Goal: Transaction & Acquisition: Purchase product/service

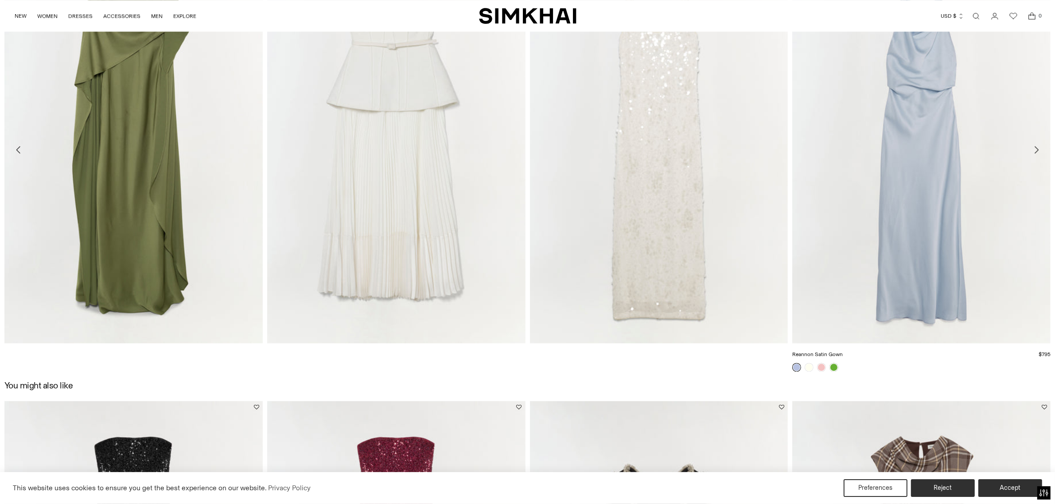
scroll to position [2160, 0]
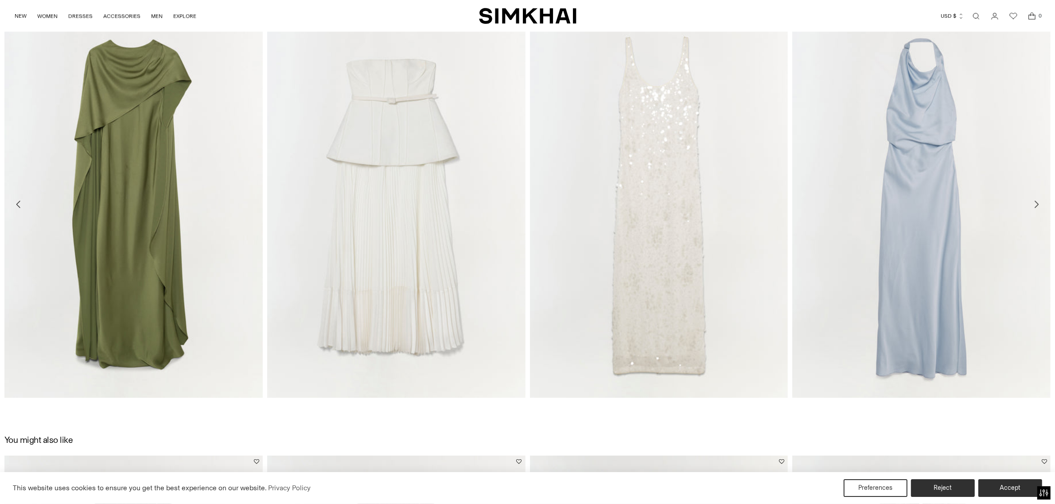
click at [1034, 201] on icon "Move to next carousel slide" at bounding box center [1036, 204] width 11 height 11
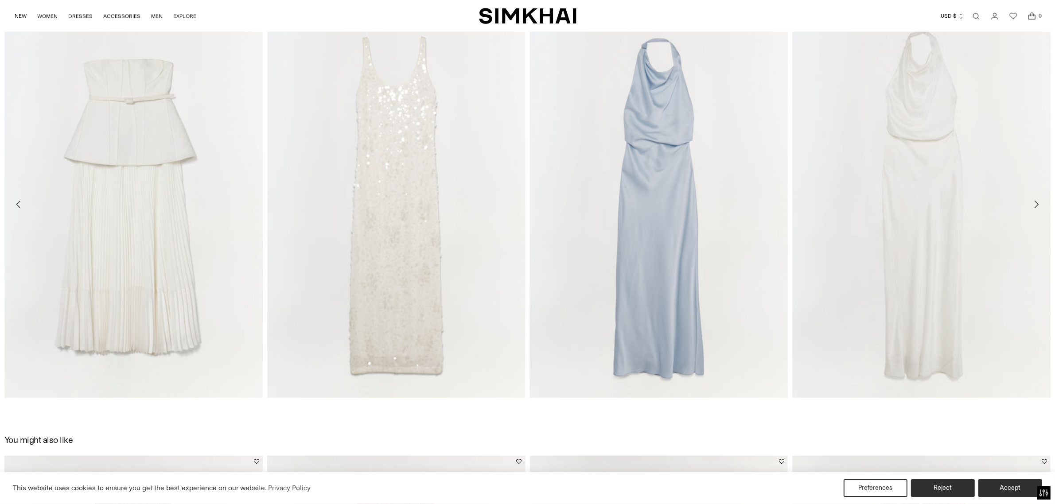
click at [1036, 204] on icon "Move to next carousel slide" at bounding box center [1036, 204] width 11 height 11
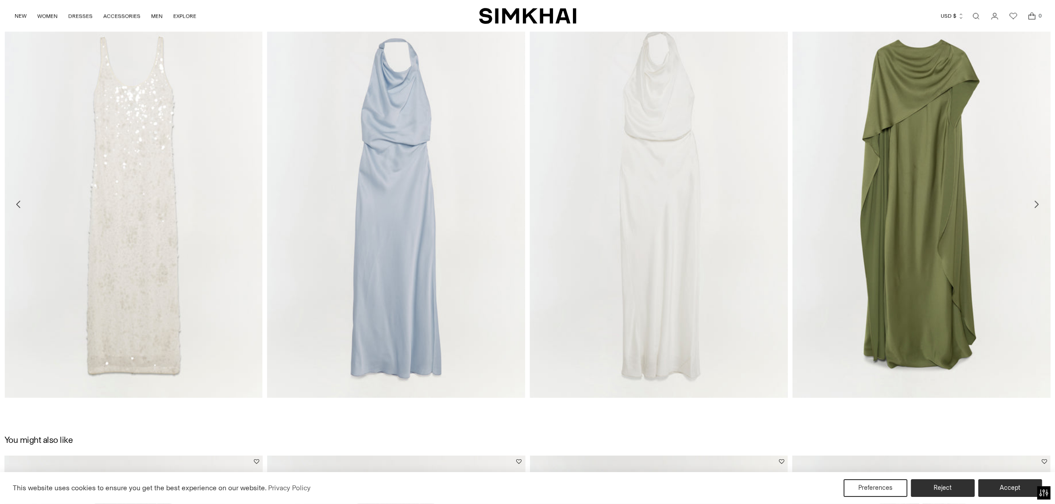
click at [1038, 202] on icon "Move to next carousel slide" at bounding box center [1036, 204] width 11 height 11
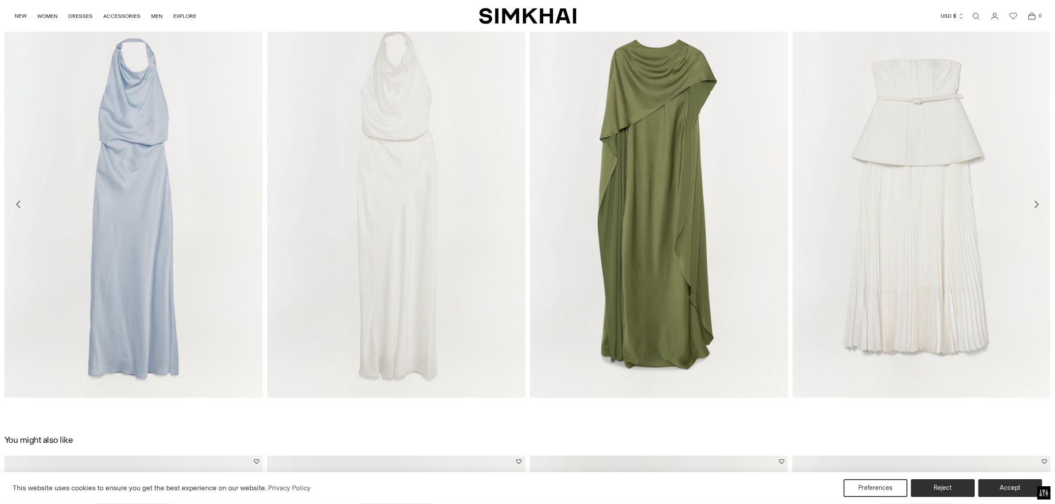
click at [1038, 202] on icon "Move to next carousel slide" at bounding box center [1036, 204] width 11 height 11
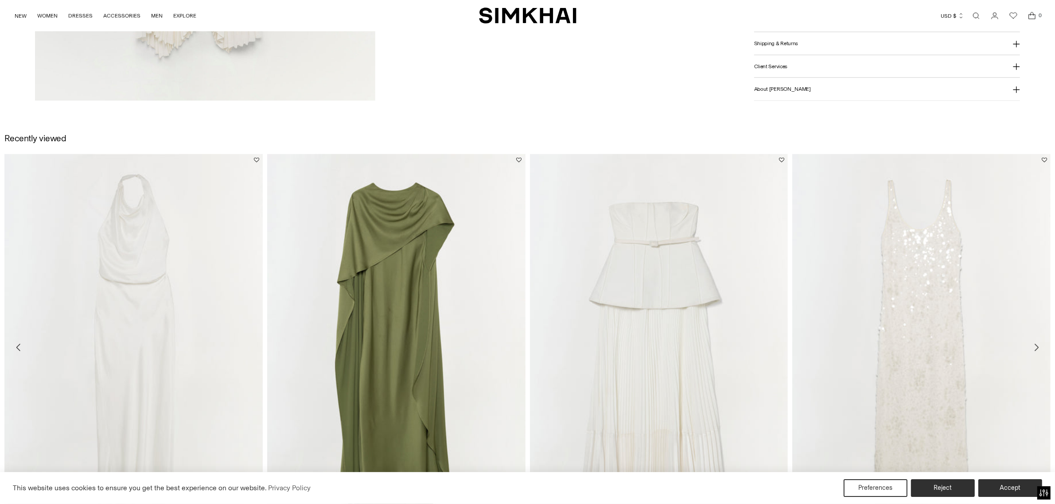
scroll to position [1994, 0]
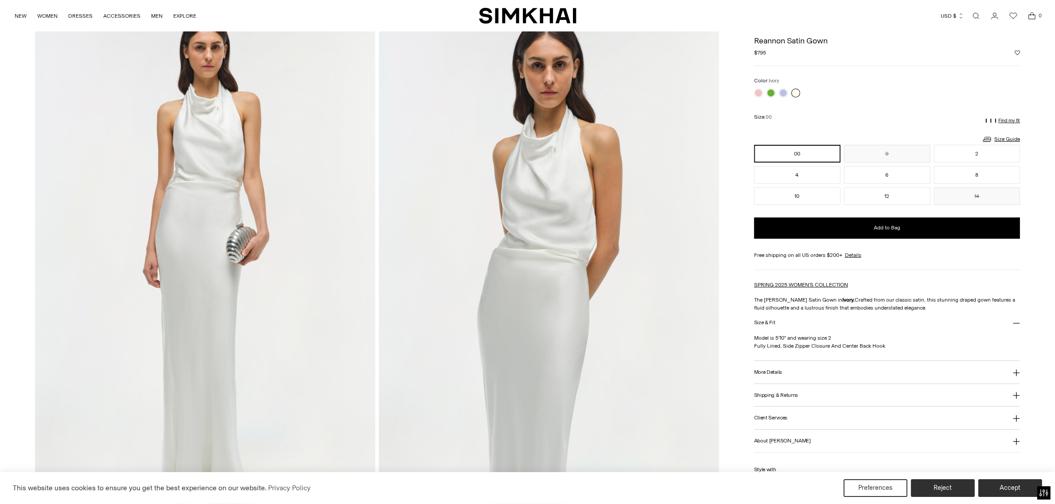
scroll to position [55, 0]
